Goal: Task Accomplishment & Management: Manage account settings

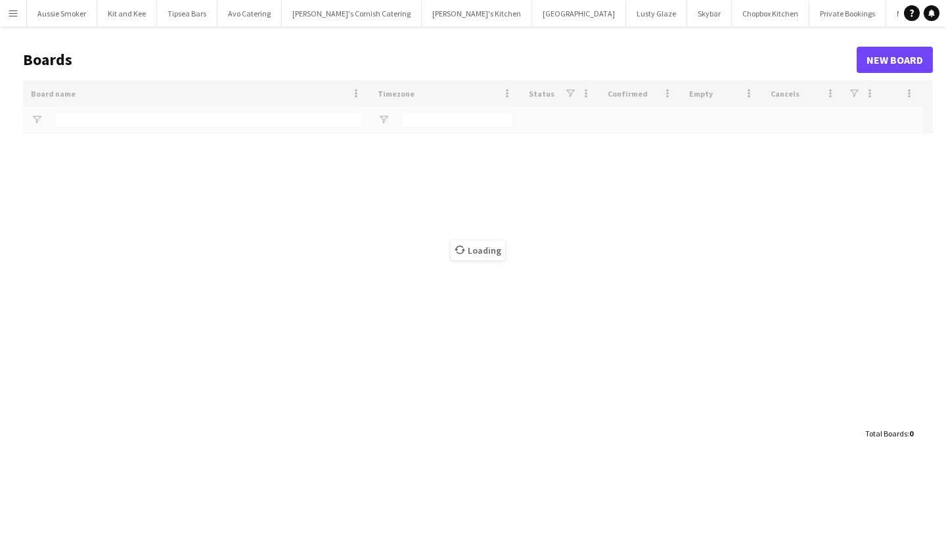
type input "***"
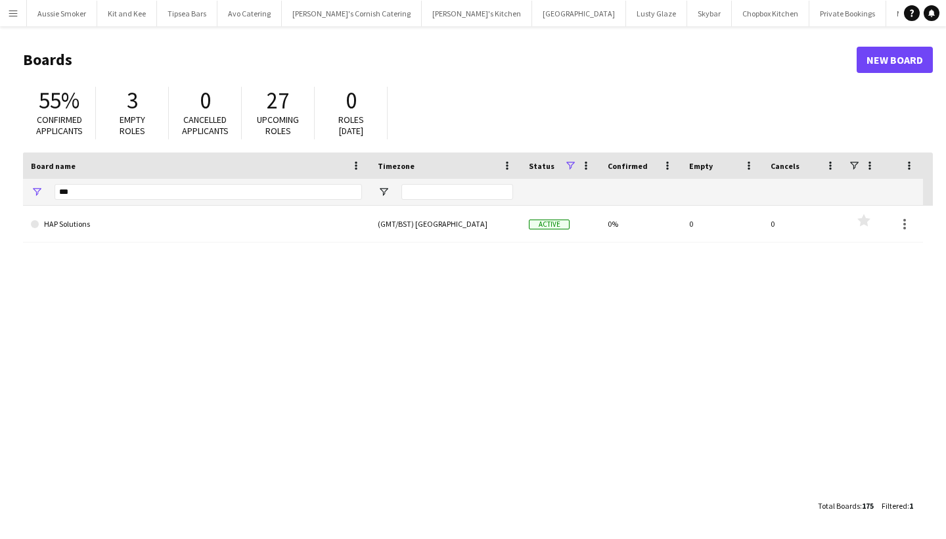
click at [14, 25] on button "Menu" at bounding box center [13, 13] width 26 height 26
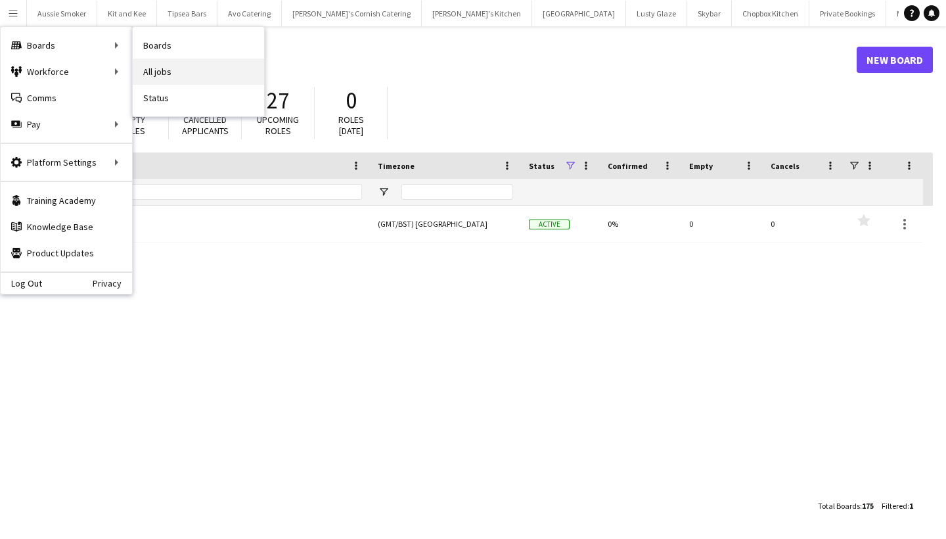
click at [204, 71] on link "All jobs" at bounding box center [198, 71] width 131 height 26
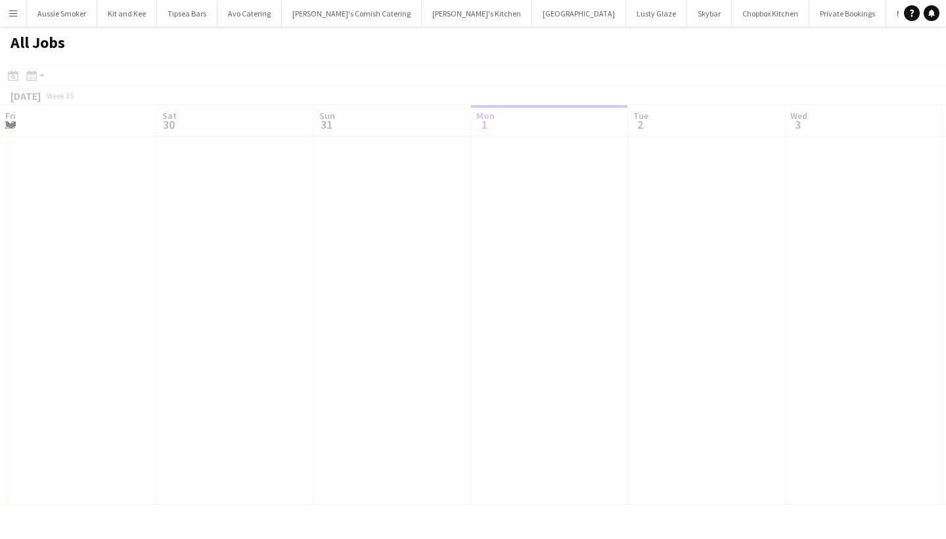
scroll to position [0, 314]
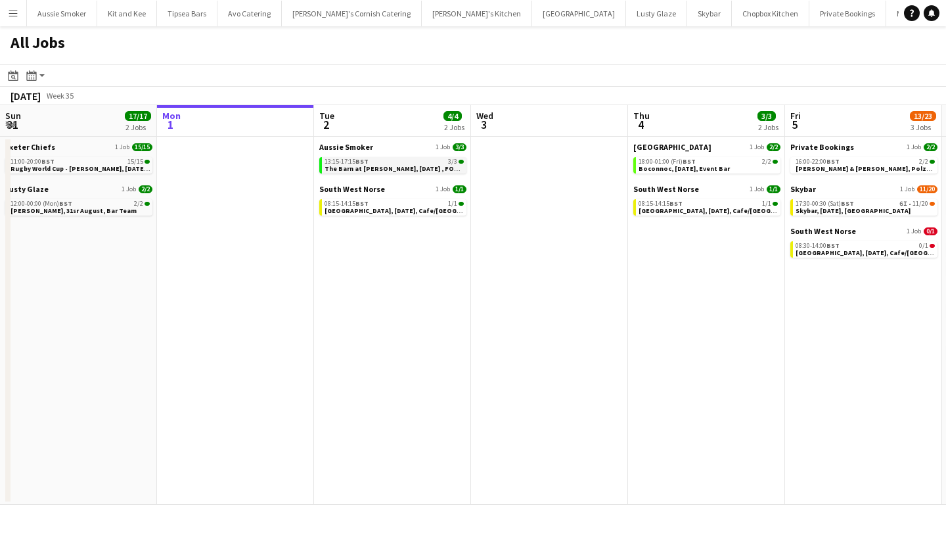
click at [395, 165] on span "The Barn at Pengelly, 2nd September , FOH (Aussie Smoker)" at bounding box center [417, 168] width 187 height 9
click at [411, 169] on span "The Barn at Pengelly, 2nd September , FOH (Aussie Smoker)" at bounding box center [417, 168] width 187 height 9
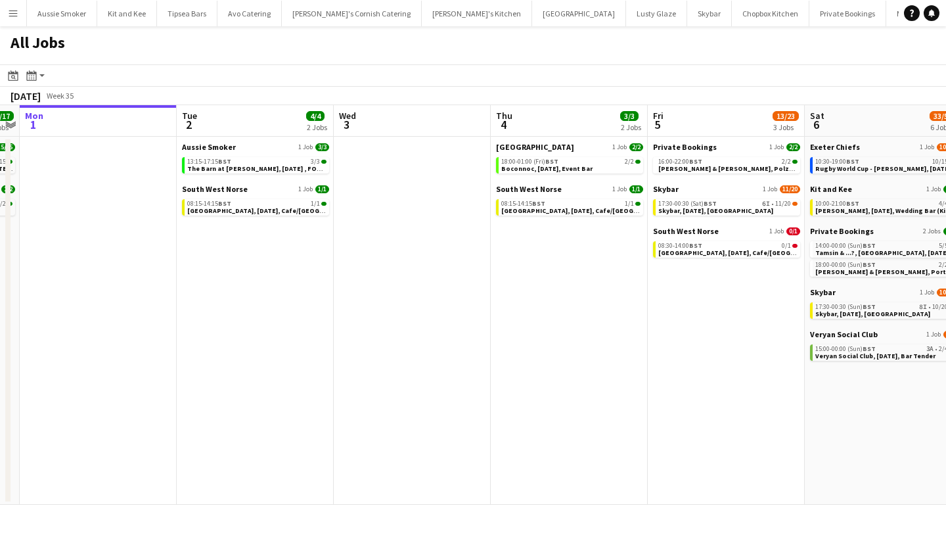
scroll to position [0, 456]
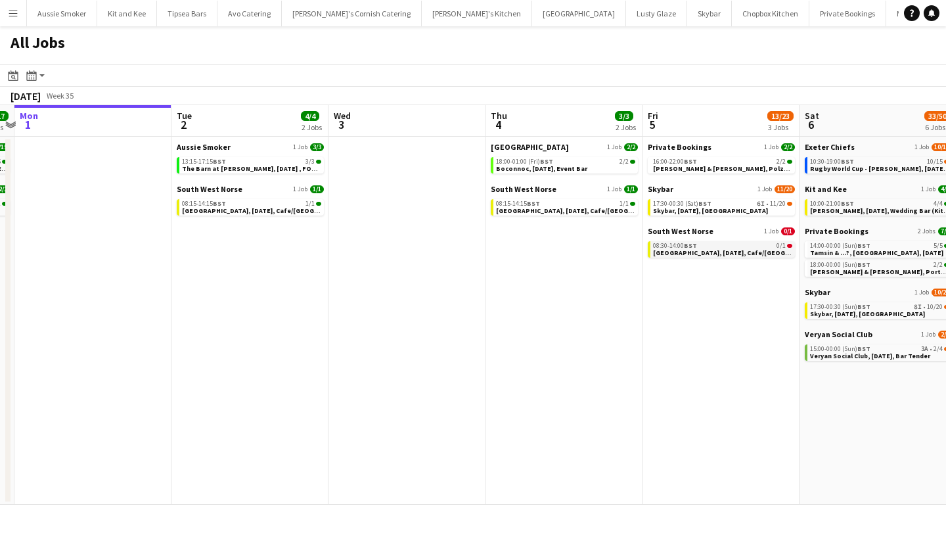
click at [713, 245] on div "08:30-14:00 BST 0/1" at bounding box center [722, 245] width 139 height 7
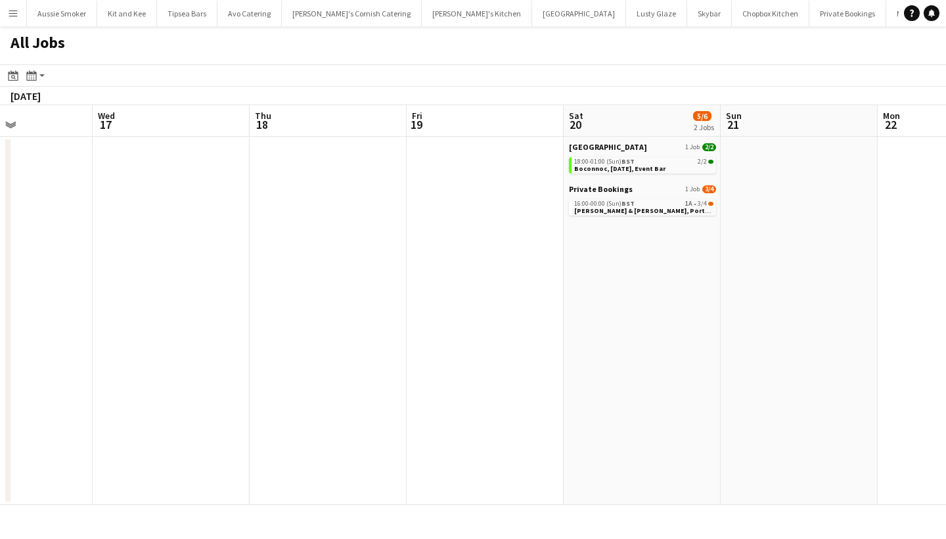
scroll to position [0, 413]
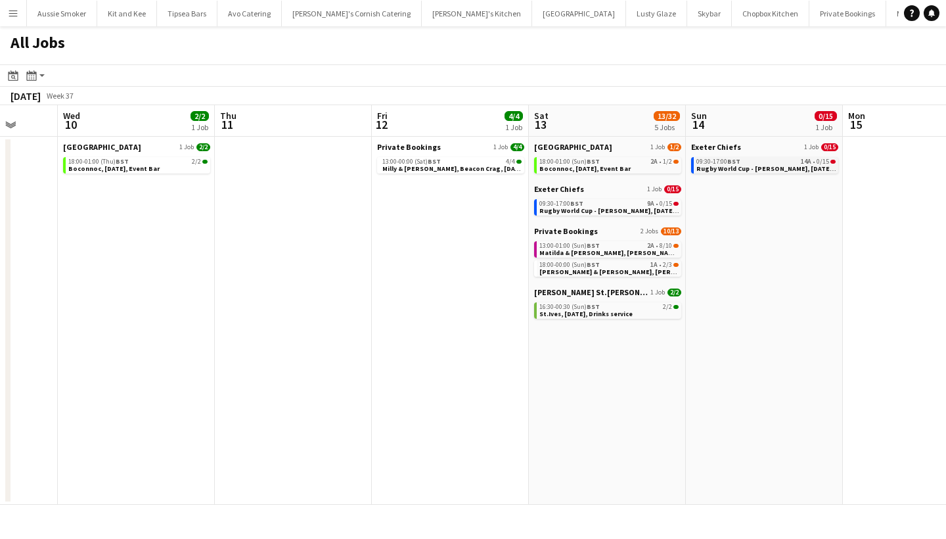
click at [728, 164] on span "BST" at bounding box center [733, 161] width 13 height 9
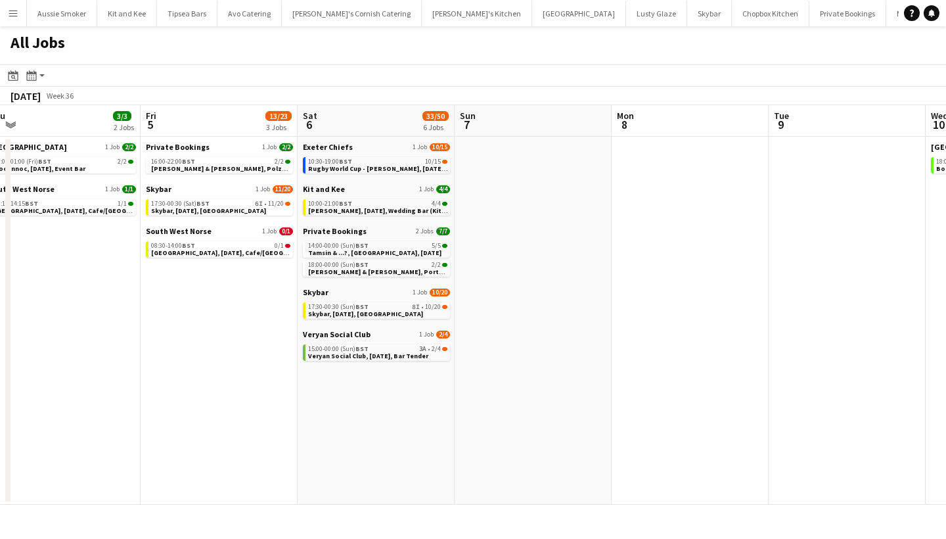
scroll to position [0, 328]
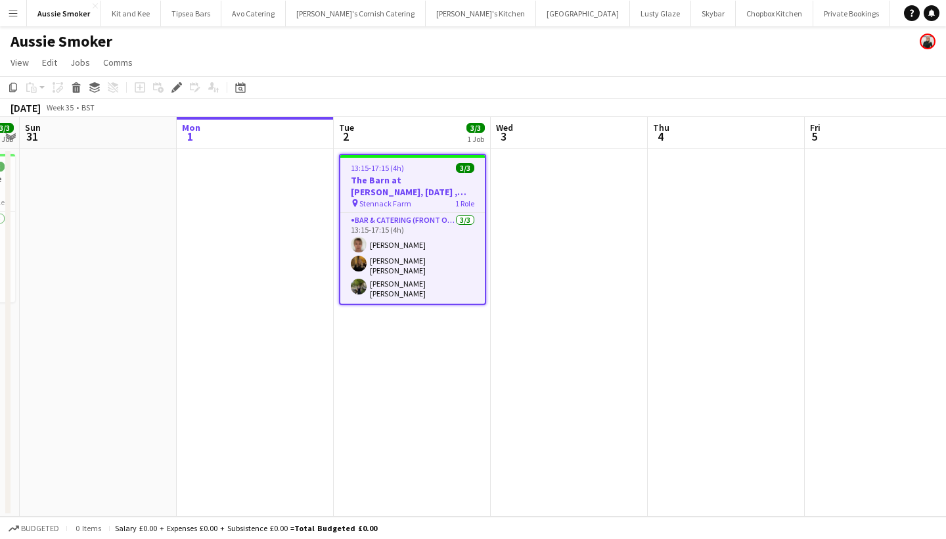
click at [407, 173] on app-job-card "13:15-17:15 (4h) 3/3 The Barn at Pengelly, 2nd September , FOH (Aussie Smoker) …" at bounding box center [412, 229] width 147 height 151
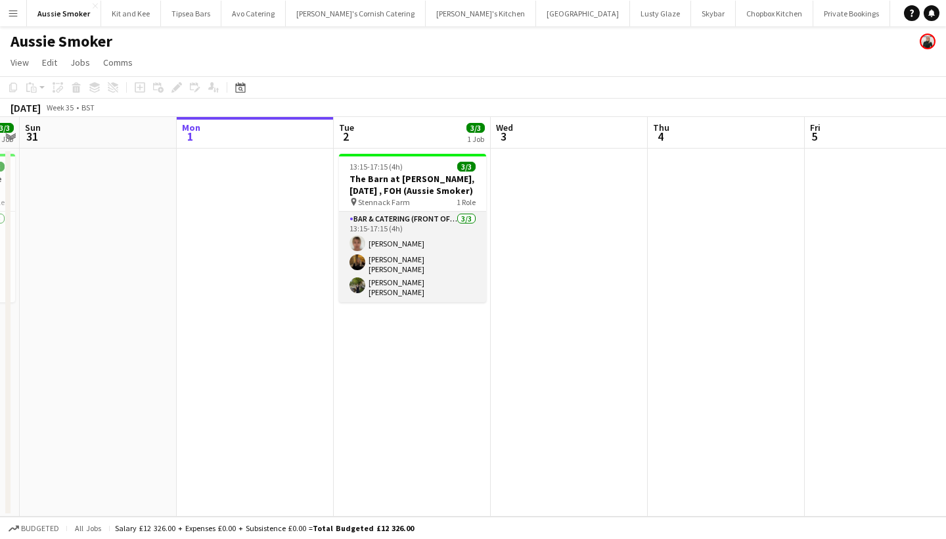
click at [441, 234] on app-card-role "Bar & Catering (Front of House) 3/3 13:15-17:15 (4h) Debbie Stevens Evelyn Heat…" at bounding box center [412, 256] width 147 height 91
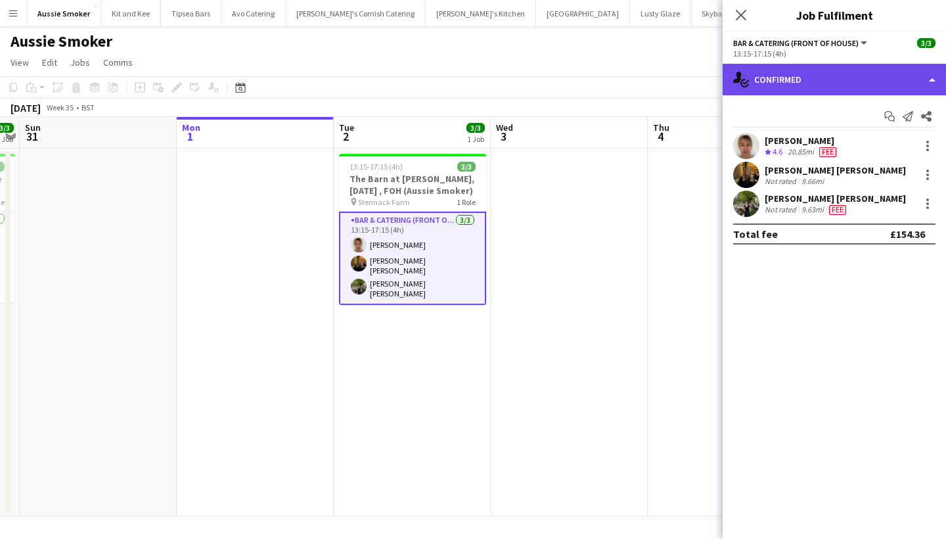
click at [846, 78] on div "single-neutral-actions-check-2 Confirmed" at bounding box center [833, 80] width 223 height 32
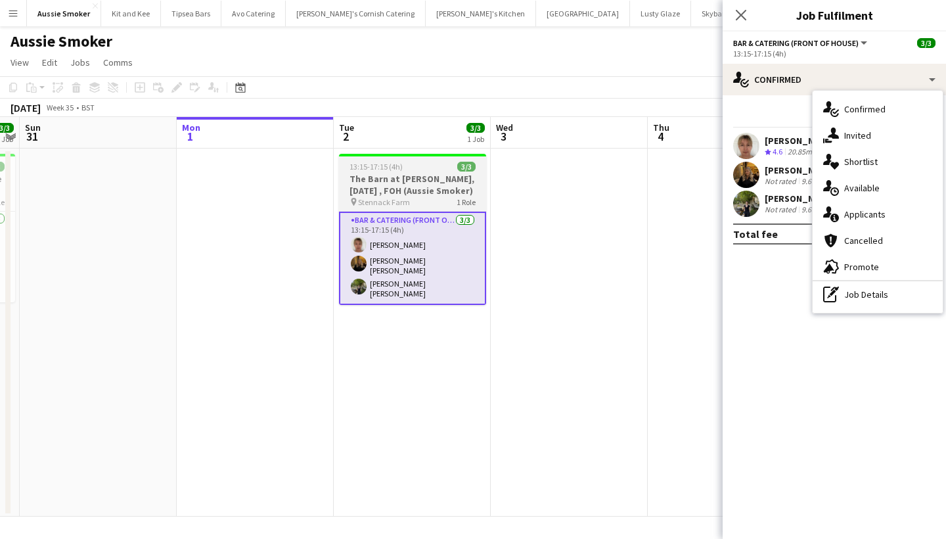
click at [416, 171] on div "13:15-17:15 (4h) 3/3" at bounding box center [412, 167] width 147 height 10
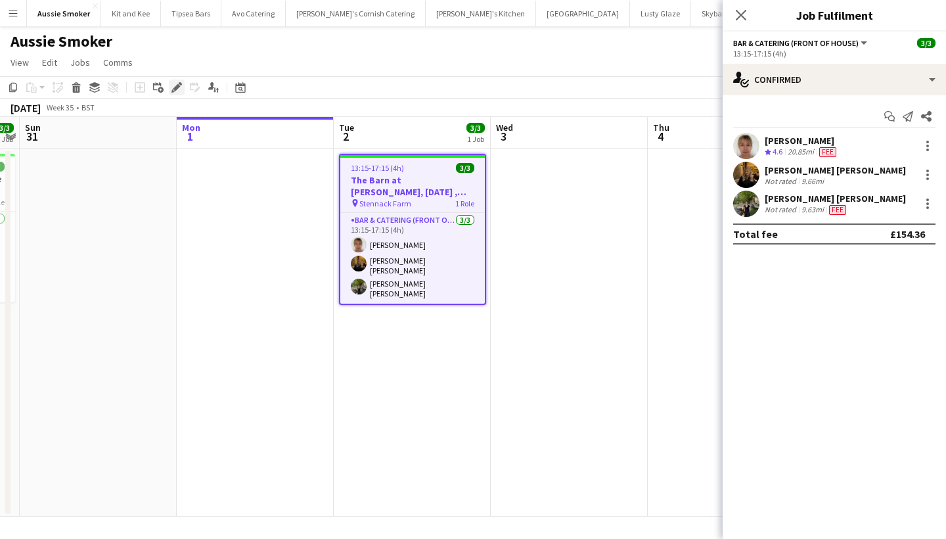
click at [175, 87] on icon "Edit" at bounding box center [176, 87] width 11 height 11
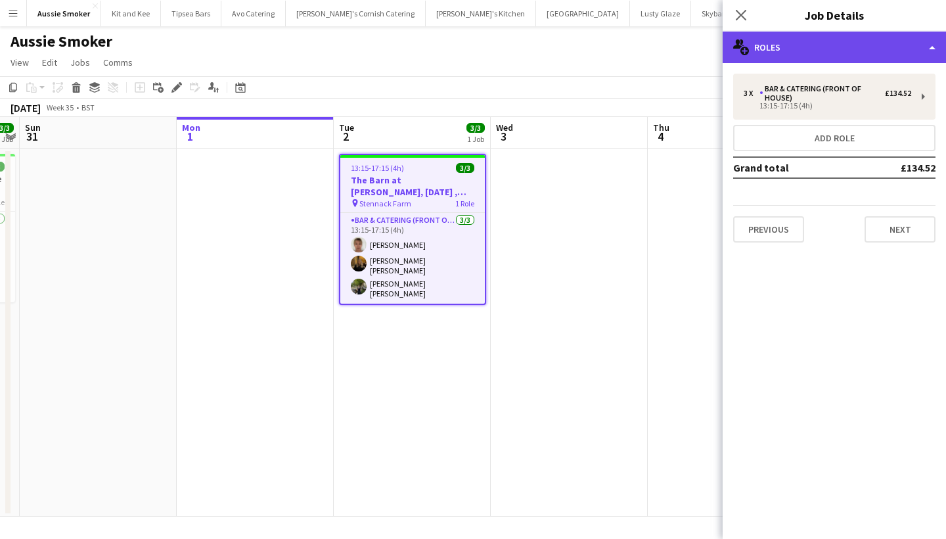
click at [814, 48] on div "multiple-users-add Roles" at bounding box center [833, 48] width 223 height 32
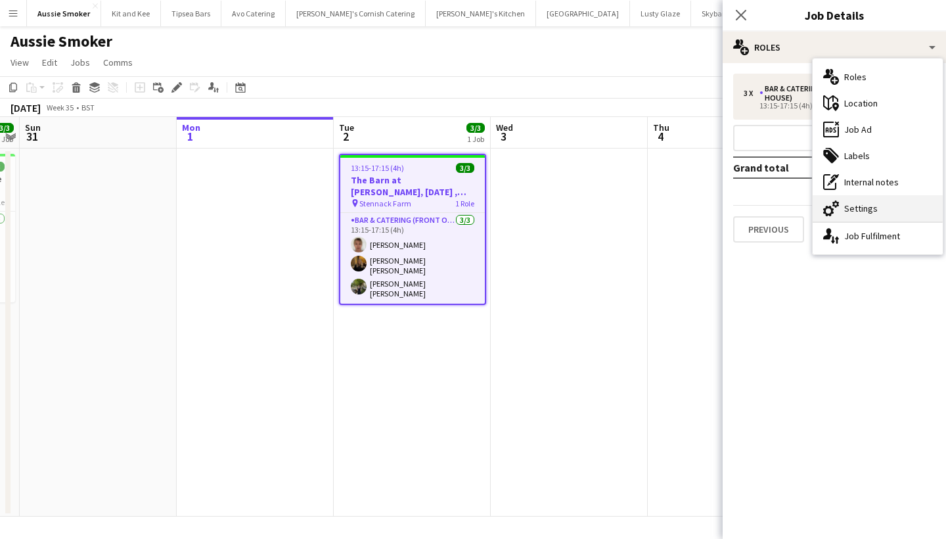
click at [851, 220] on div "cog-double-3 Settings" at bounding box center [877, 208] width 130 height 26
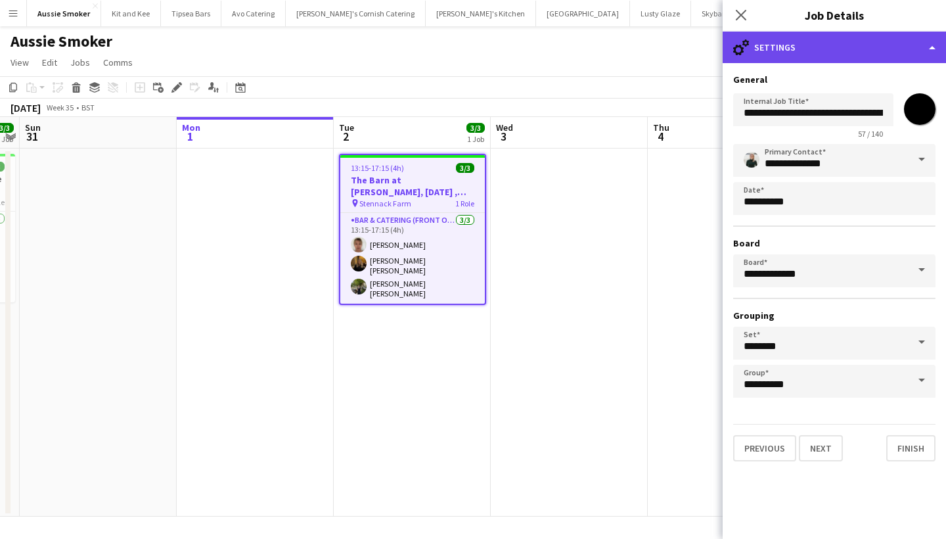
click at [772, 55] on div "cog-double-3 Settings" at bounding box center [833, 48] width 223 height 32
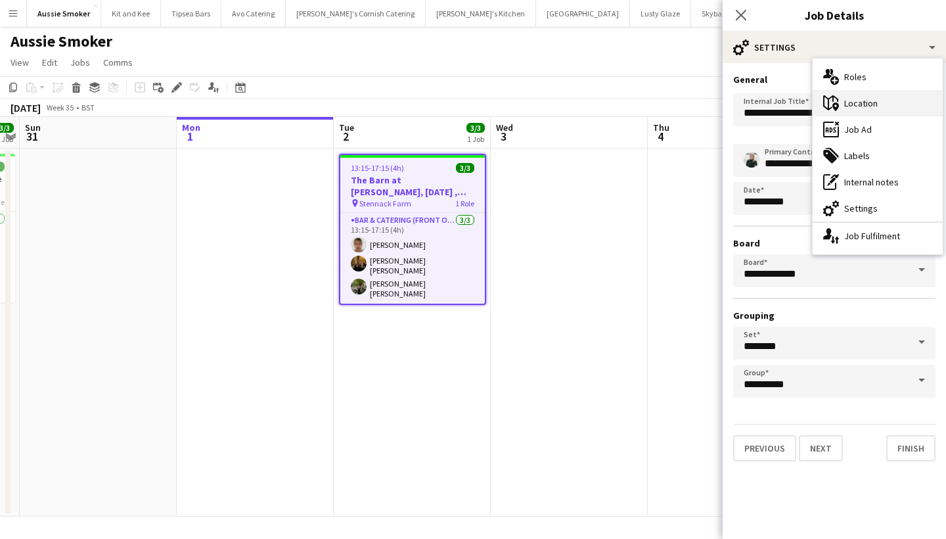
click at [848, 100] on div "maps-pin-1 Location" at bounding box center [877, 103] width 130 height 26
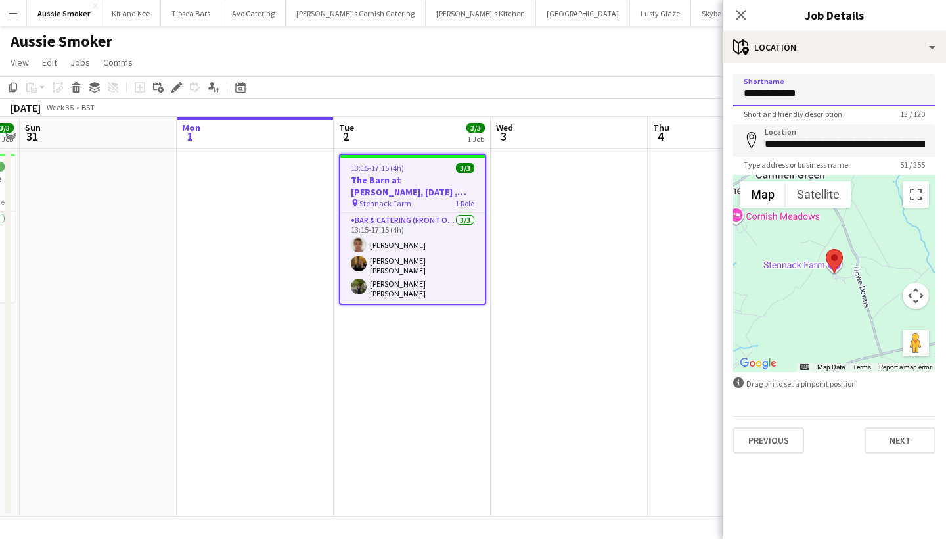
click at [793, 95] on input "**********" at bounding box center [834, 90] width 202 height 33
type input "**********"
click at [851, 143] on input "**********" at bounding box center [834, 140] width 202 height 33
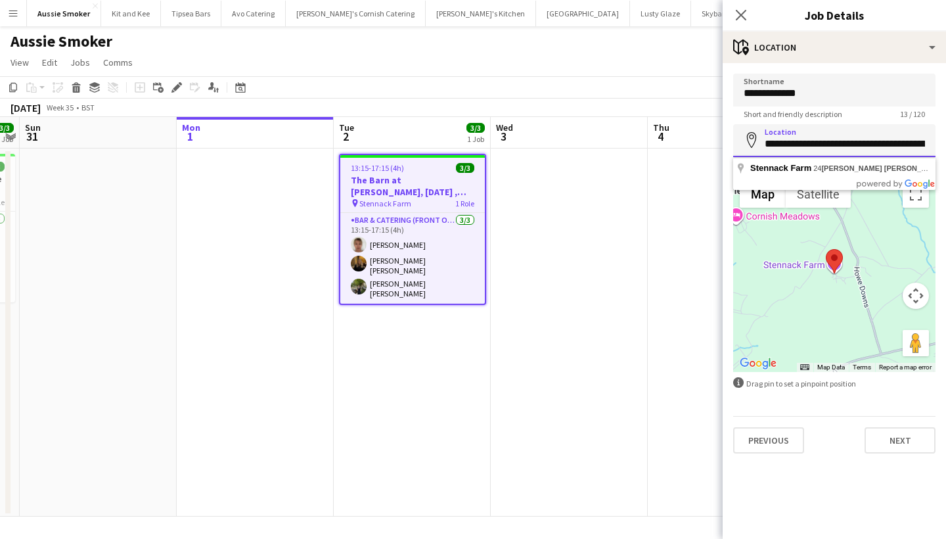
click at [851, 143] on input "**********" at bounding box center [834, 140] width 202 height 33
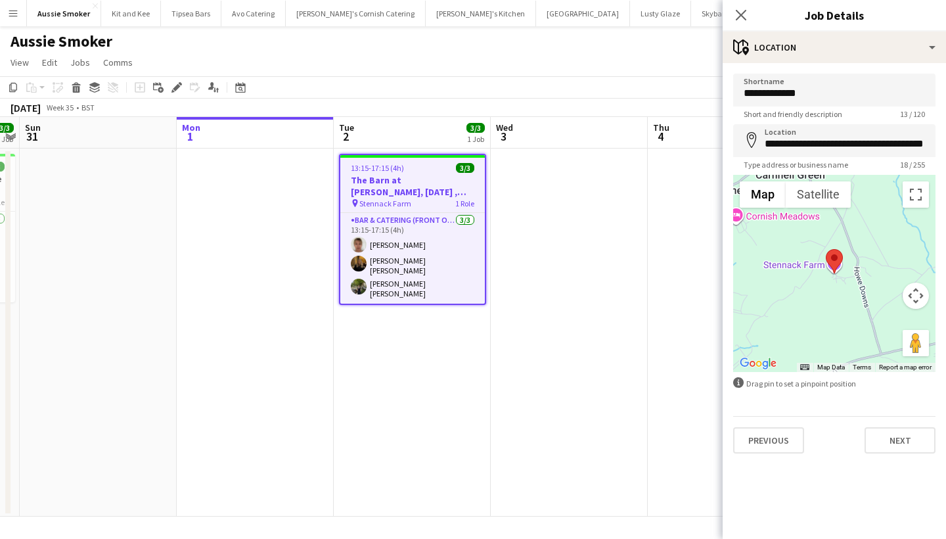
type input "**********"
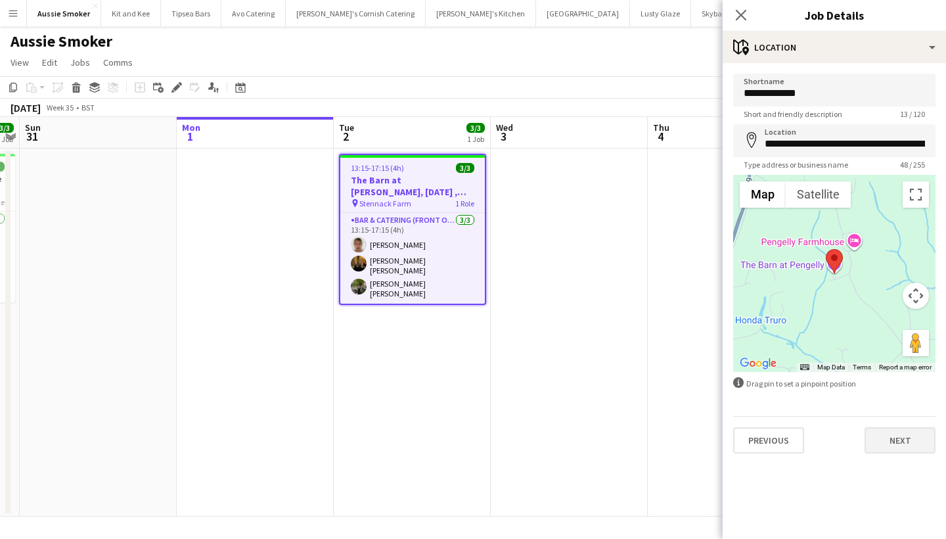
click at [887, 441] on button "Next" at bounding box center [899, 440] width 71 height 26
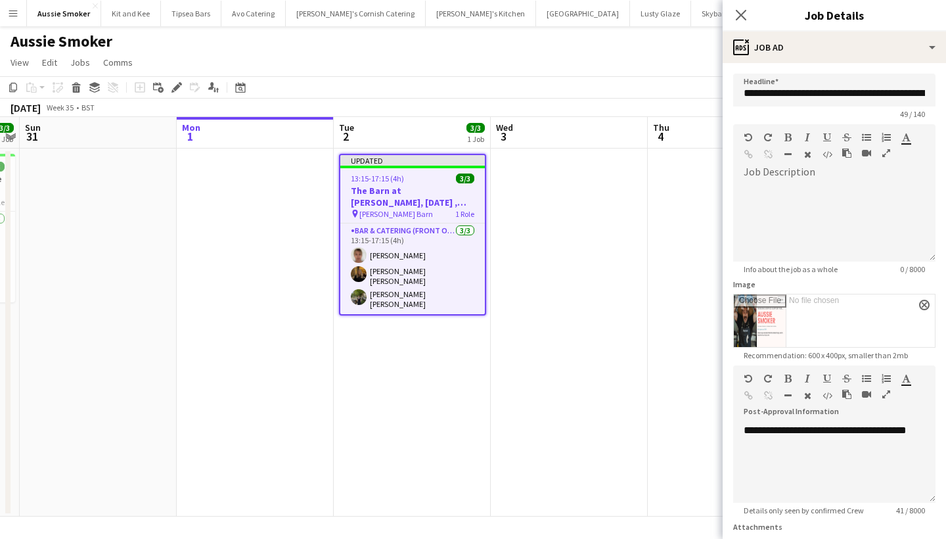
click at [764, 315] on input "Image" at bounding box center [834, 320] width 201 height 53
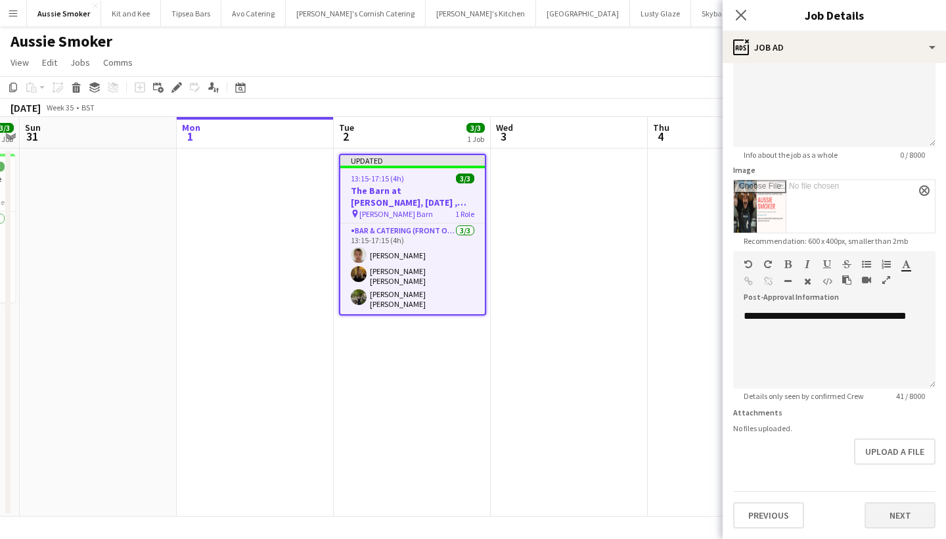
click at [897, 508] on button "Next" at bounding box center [899, 515] width 71 height 26
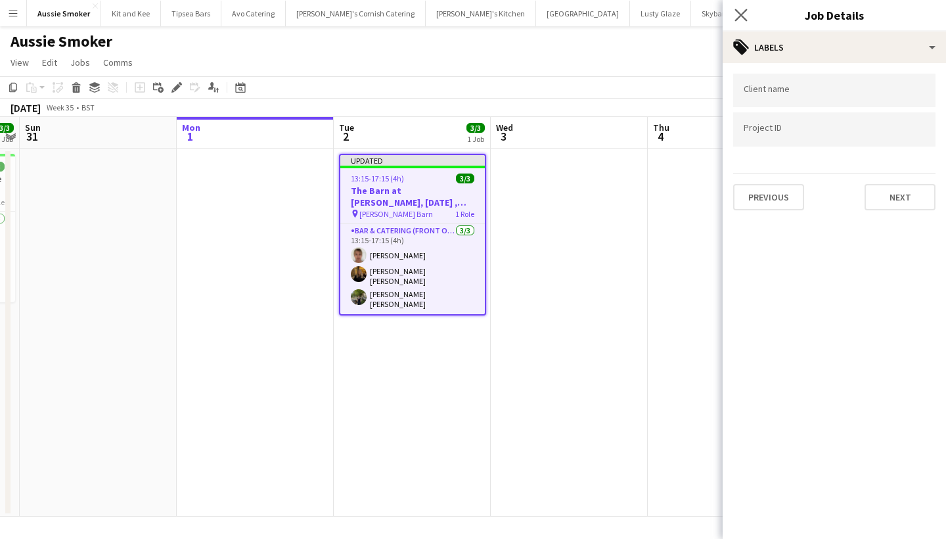
click at [745, 9] on app-icon "Close pop-in" at bounding box center [741, 15] width 19 height 19
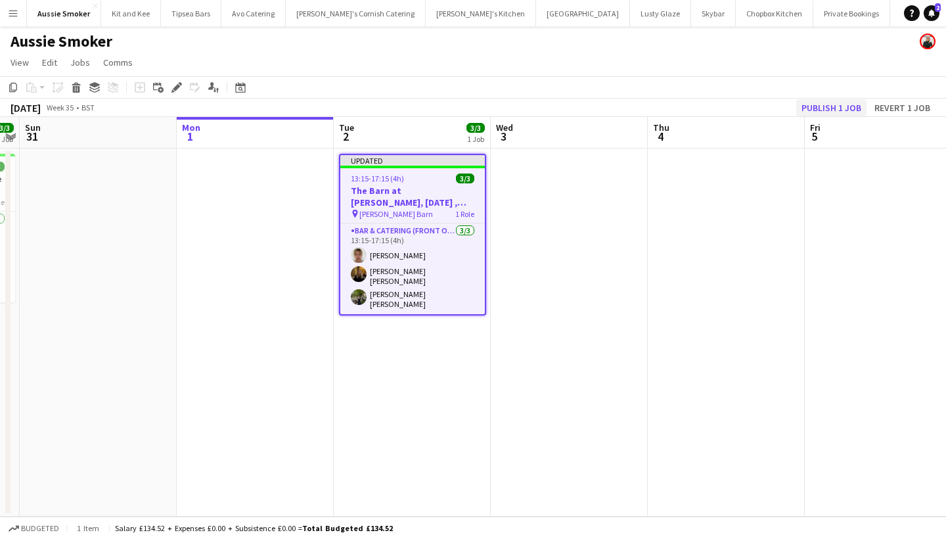
click at [828, 106] on button "Publish 1 job" at bounding box center [831, 107] width 70 height 17
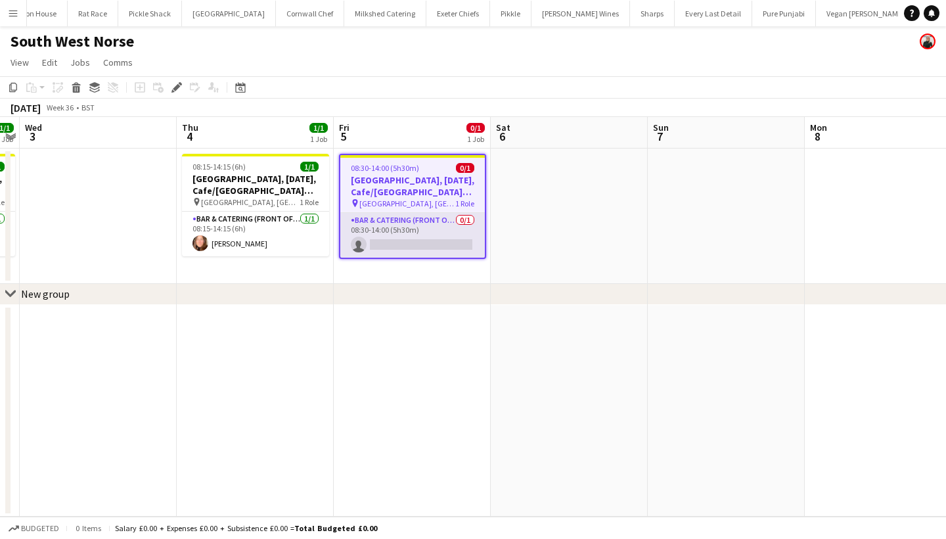
click at [388, 225] on app-card-role "Bar & Catering (Front of House) 0/1 08:30-14:00 (5h30m) single-neutral-actions" at bounding box center [412, 235] width 144 height 45
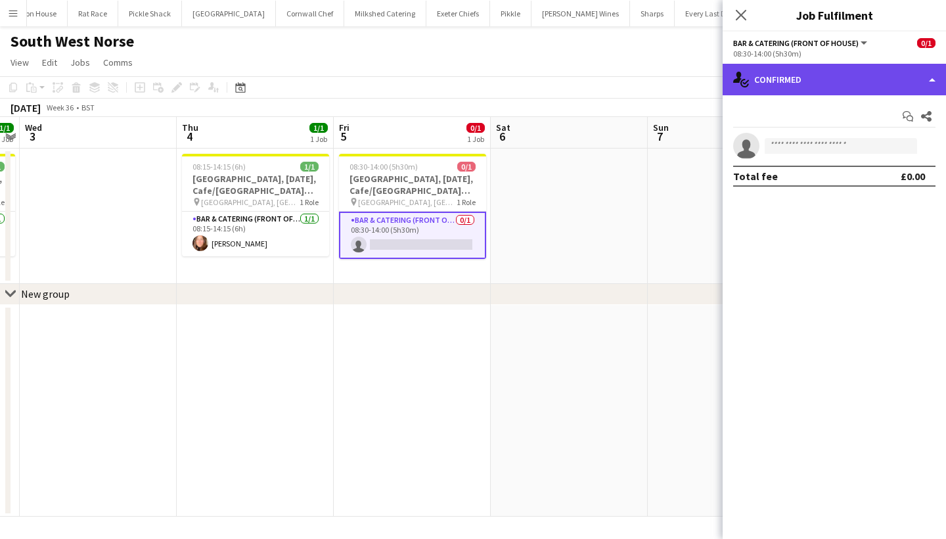
click at [790, 85] on div "single-neutral-actions-check-2 Confirmed" at bounding box center [833, 80] width 223 height 32
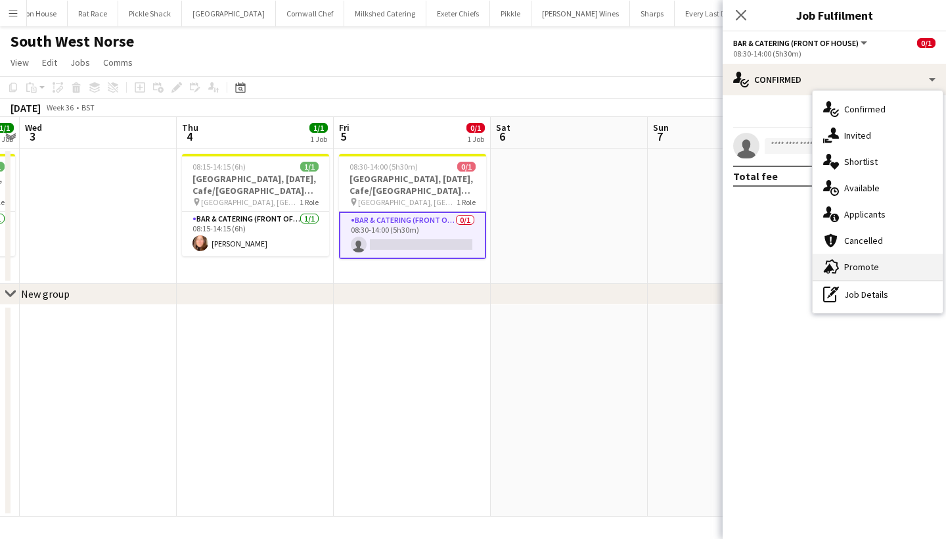
click at [874, 265] on div "advertising-megaphone Promote" at bounding box center [877, 267] width 130 height 26
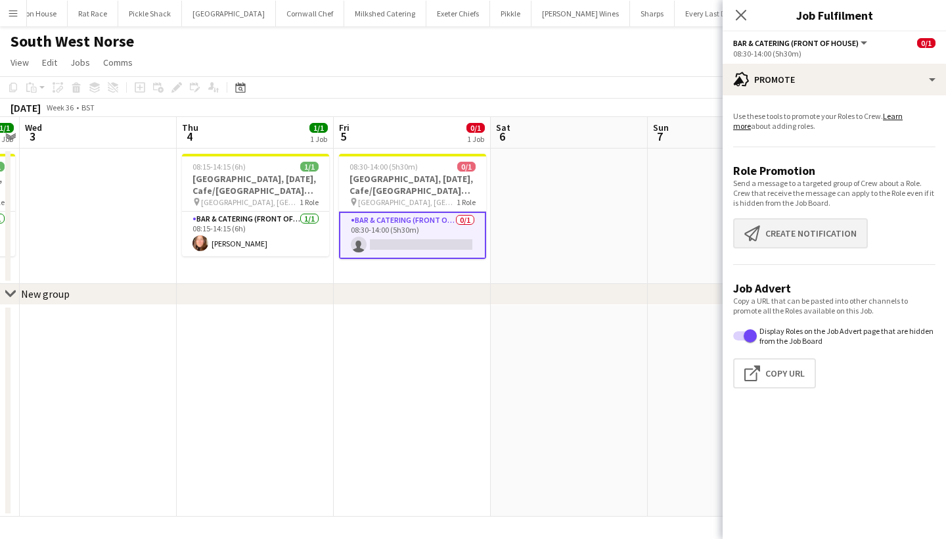
click at [804, 234] on button "Create notification Create notification" at bounding box center [800, 233] width 135 height 30
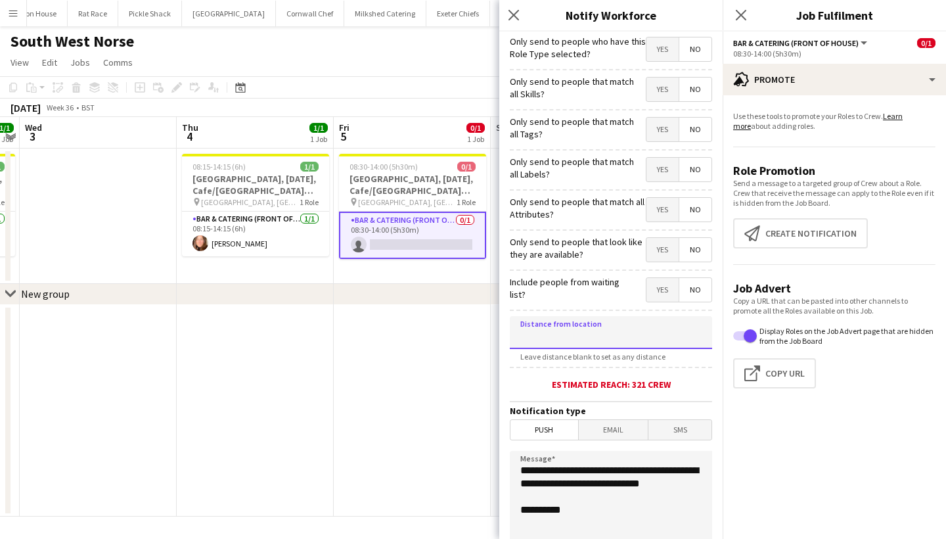
click at [575, 330] on input at bounding box center [611, 332] width 202 height 33
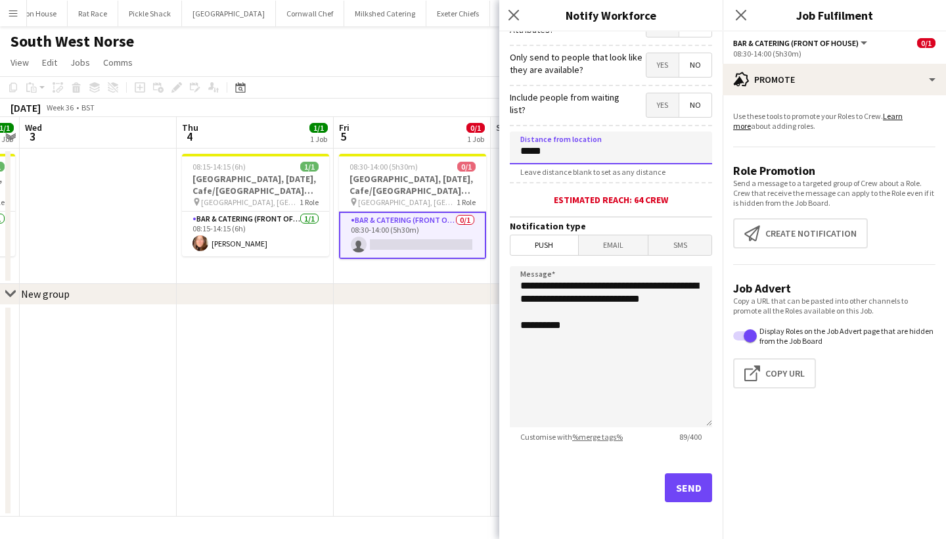
scroll to position [185, 0]
type input "*****"
click at [684, 482] on button "Send" at bounding box center [688, 487] width 47 height 29
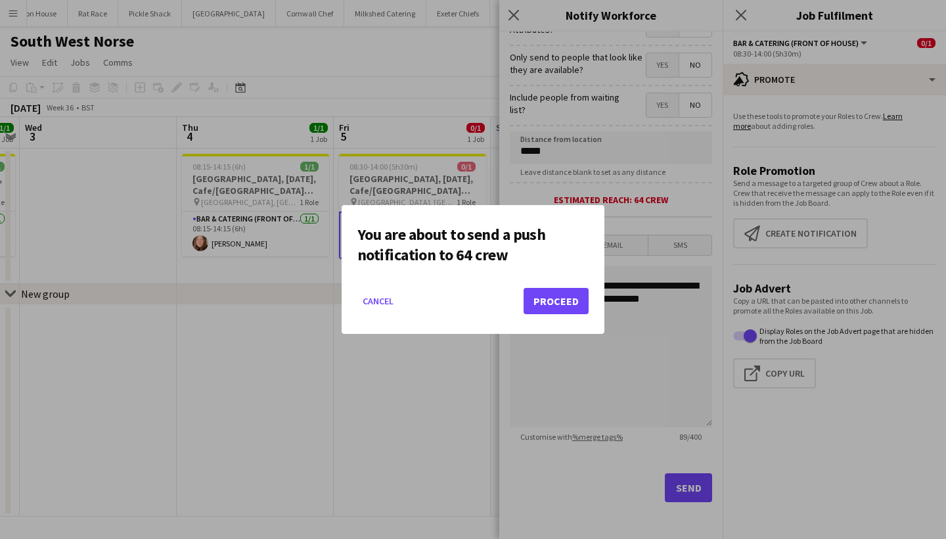
click at [558, 302] on button "Proceed" at bounding box center [555, 301] width 65 height 26
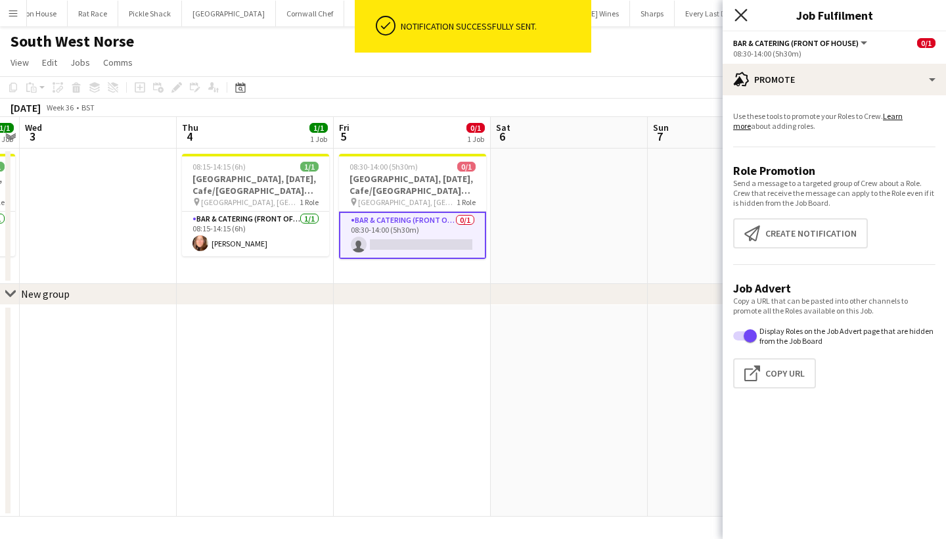
click at [746, 11] on icon "Close pop-in" at bounding box center [740, 15] width 12 height 12
